Goal: Task Accomplishment & Management: Use online tool/utility

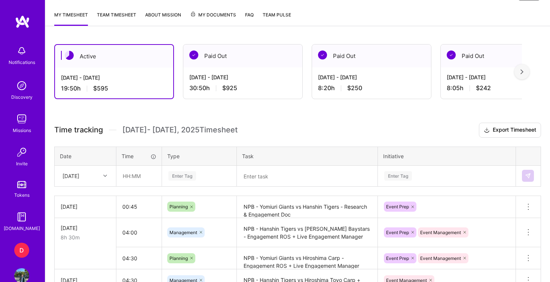
scroll to position [177, 0]
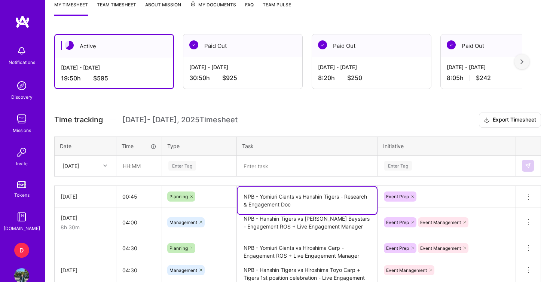
click at [293, 204] on textarea "NPB - Yomiuri Giants vs Hanshin Tigers - Research & Engagement Doc" at bounding box center [306, 201] width 139 height 28
drag, startPoint x: 346, startPoint y: 197, endPoint x: 245, endPoint y: 193, distance: 101.4
click at [245, 193] on textarea "NPB - Yomiuri Giants vs Hanshin Tigers - Research & Engagement Doc" at bounding box center [306, 201] width 139 height 28
click at [255, 166] on textarea at bounding box center [306, 165] width 139 height 19
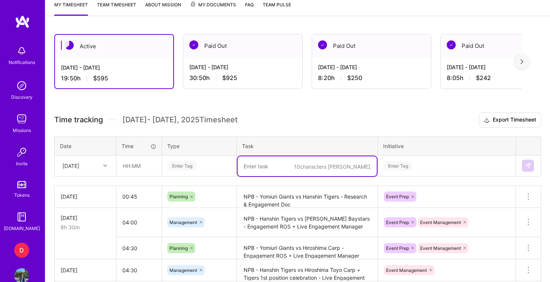
paste textarea "NPB - Yomiuri Giants vs Hanshin Tigers -"
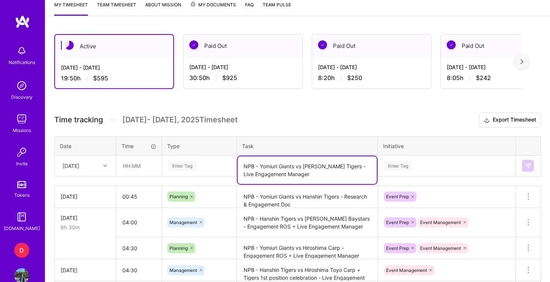
type textarea "NPB - Yomiuri Giants vs [PERSON_NAME] Tigers - Live Engagement Manager"
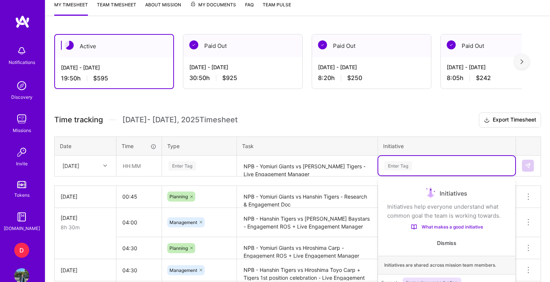
click at [389, 167] on div "option Information Asset focused, 1 of 31. 31 results available. Use Up and Dow…" at bounding box center [446, 165] width 137 height 19
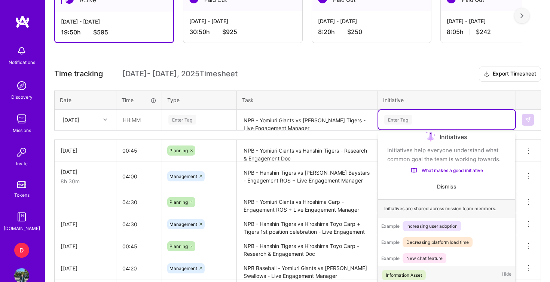
scroll to position [230, 0]
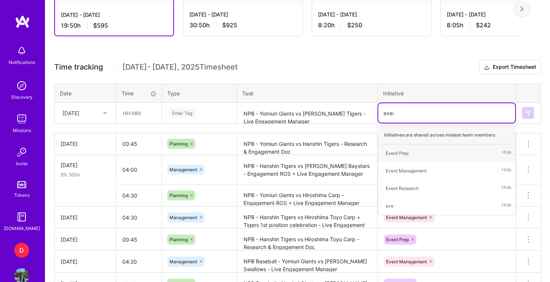
type input "event"
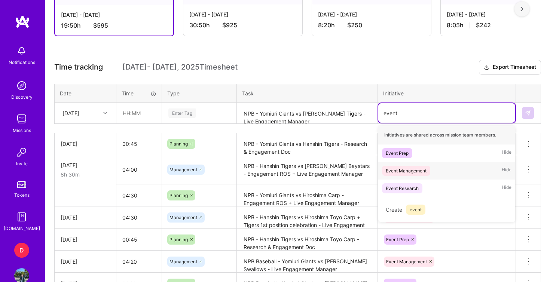
click at [405, 176] on div "Event Management Hide" at bounding box center [446, 171] width 137 height 18
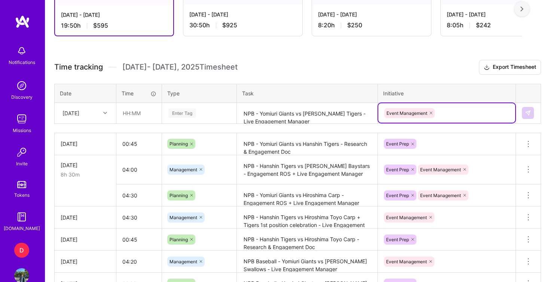
click at [206, 113] on div "Enter Tag" at bounding box center [199, 112] width 63 height 9
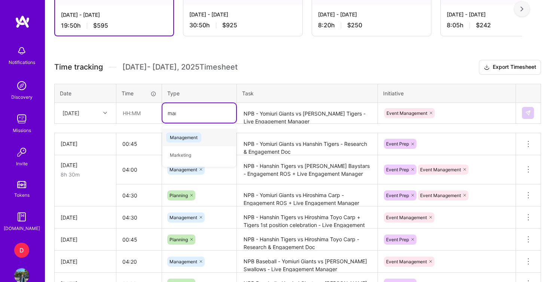
type input "mana"
click at [197, 136] on span "Management" at bounding box center [183, 137] width 35 height 10
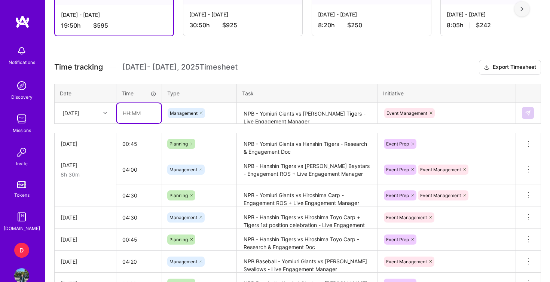
click at [141, 115] on input "text" at bounding box center [139, 113] width 44 height 20
type input "04:30"
click at [273, 65] on h3 "Time tracking [DATE] - [DATE] Timesheet Export Timesheet" at bounding box center [297, 67] width 486 height 15
click at [530, 113] on img at bounding box center [528, 113] width 6 height 6
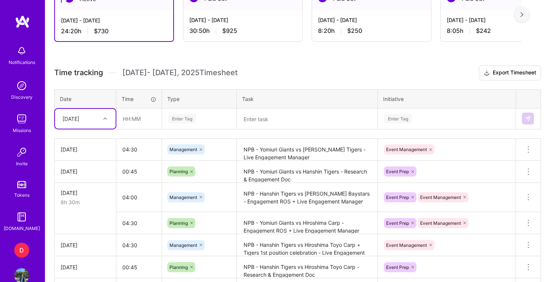
scroll to position [219, 0]
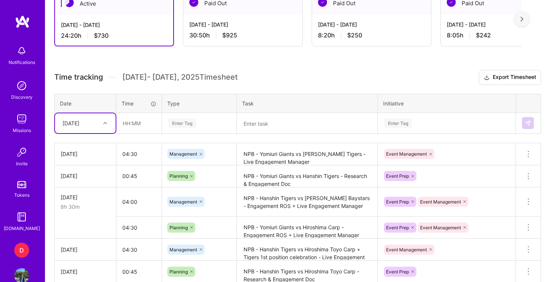
click at [302, 82] on h3 "Time tracking [DATE] - [DATE] Timesheet Export Timesheet" at bounding box center [297, 77] width 486 height 15
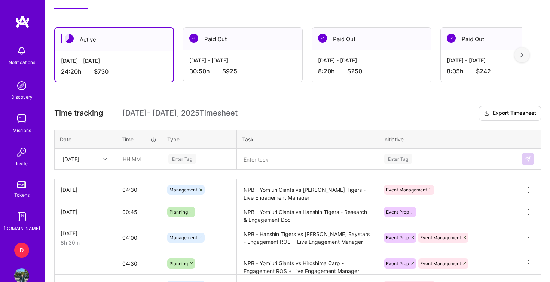
scroll to position [162, 0]
